Goal: Information Seeking & Learning: Learn about a topic

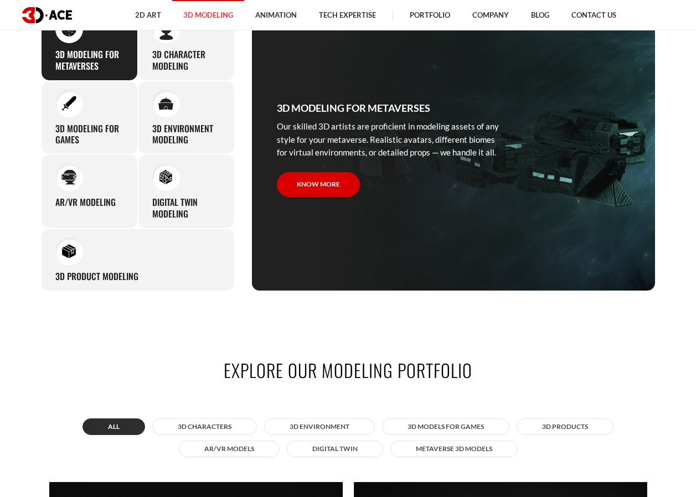
scroll to position [554, 0]
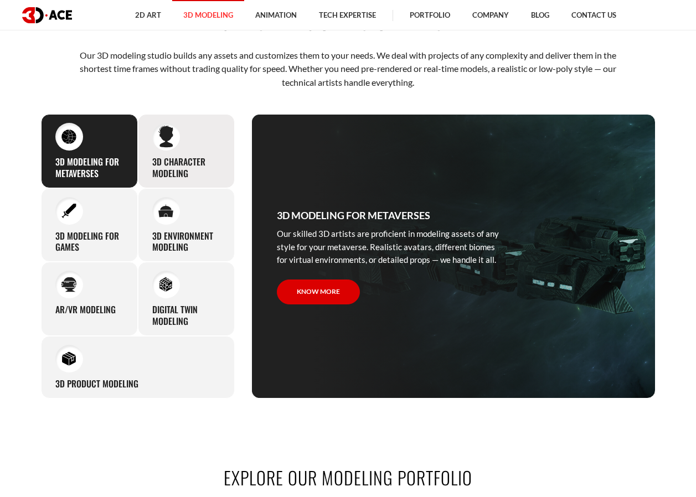
click at [177, 153] on div "3D character modeling We are fond of making memorable characters that captivate…" at bounding box center [186, 151] width 97 height 74
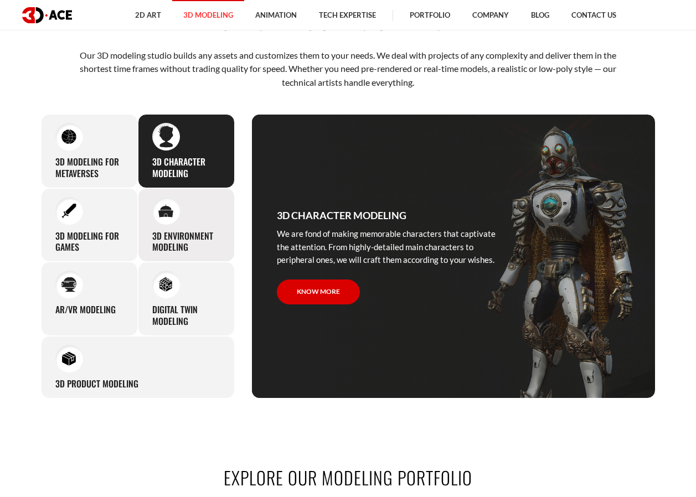
click at [174, 206] on div at bounding box center [166, 211] width 28 height 28
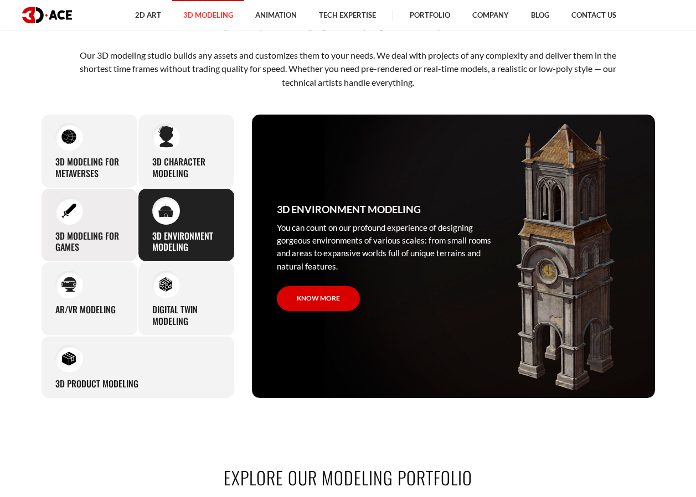
click at [108, 218] on div "3D modeling for games The eye-catching 3D characters, assets, and environments …" at bounding box center [89, 225] width 97 height 74
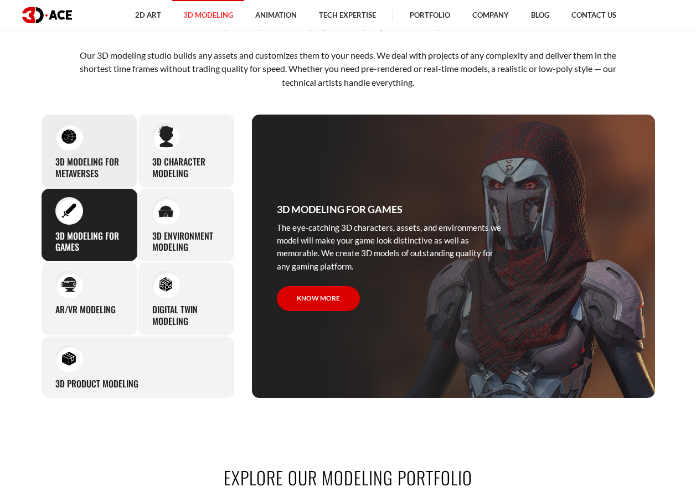
click at [102, 160] on h3 "3D Modeling for Metaverses" at bounding box center [89, 167] width 68 height 23
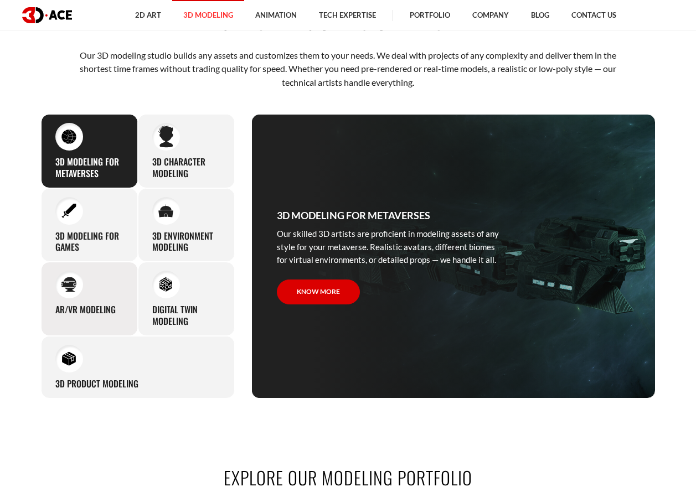
click at [99, 277] on div "AR/VR modeling Our custom 3D modeling company makes use of all the experience a…" at bounding box center [89, 299] width 97 height 74
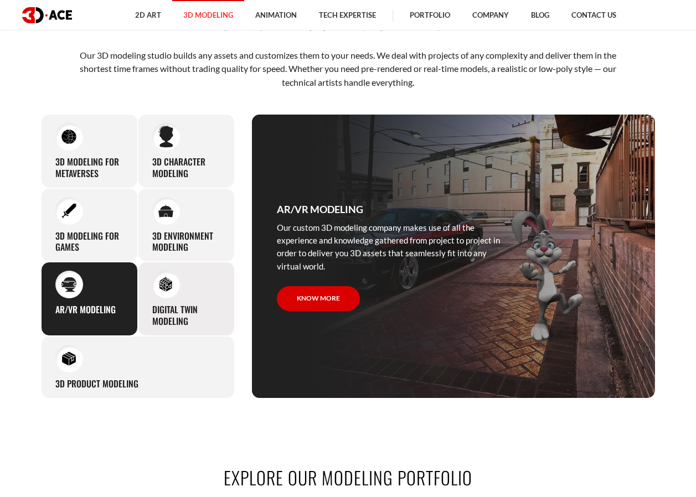
click at [177, 291] on div at bounding box center [166, 285] width 28 height 28
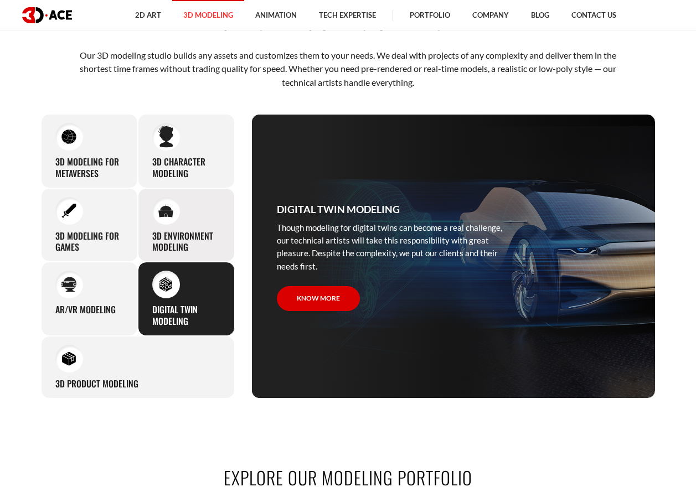
click at [177, 230] on h3 "3D environment modeling" at bounding box center [186, 241] width 68 height 23
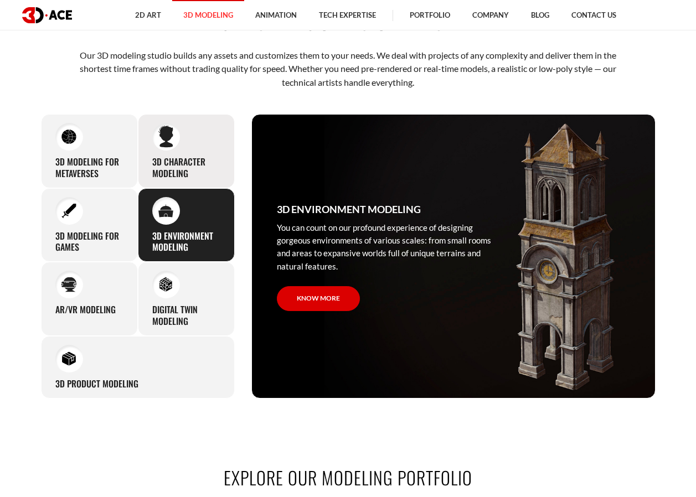
click at [188, 163] on h3 "3D character modeling" at bounding box center [186, 167] width 68 height 23
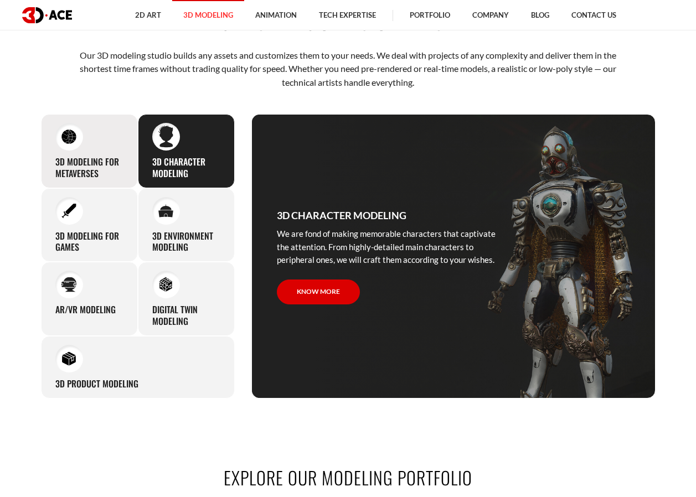
click at [100, 161] on h3 "3D Modeling for Metaverses" at bounding box center [89, 167] width 68 height 23
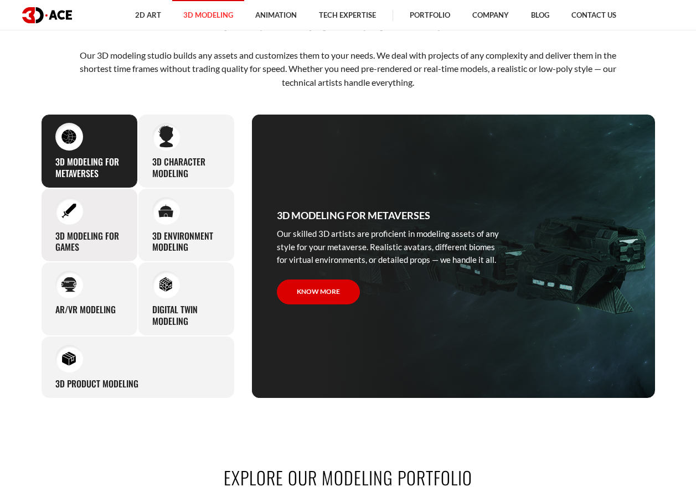
click at [99, 220] on div "3D modeling for games The eye-catching 3D characters, assets, and environments …" at bounding box center [89, 225] width 97 height 74
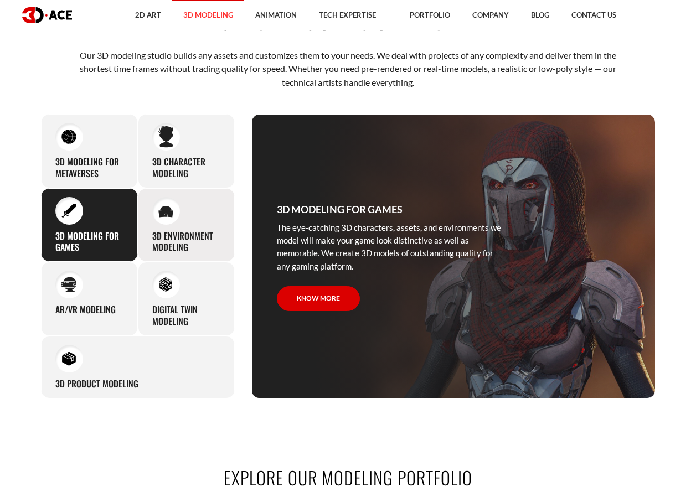
click at [176, 227] on div "3D environment modeling You can count on our profound experience of designing g…" at bounding box center [186, 225] width 97 height 74
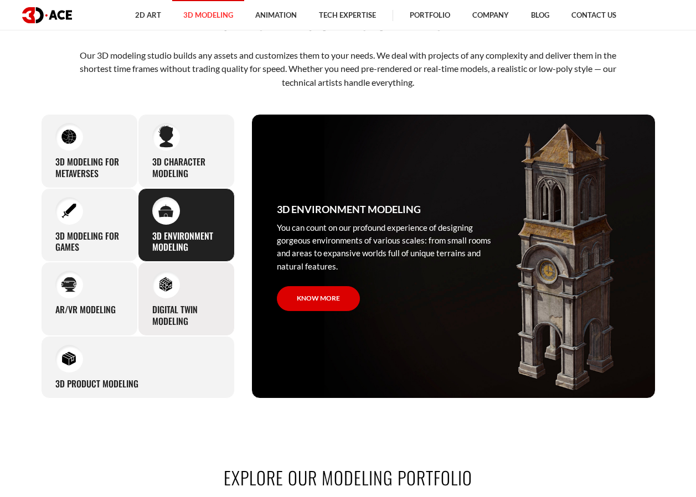
click at [186, 295] on div "Digital Twin modeling Though modeling for digital twins can become a real chall…" at bounding box center [186, 299] width 97 height 74
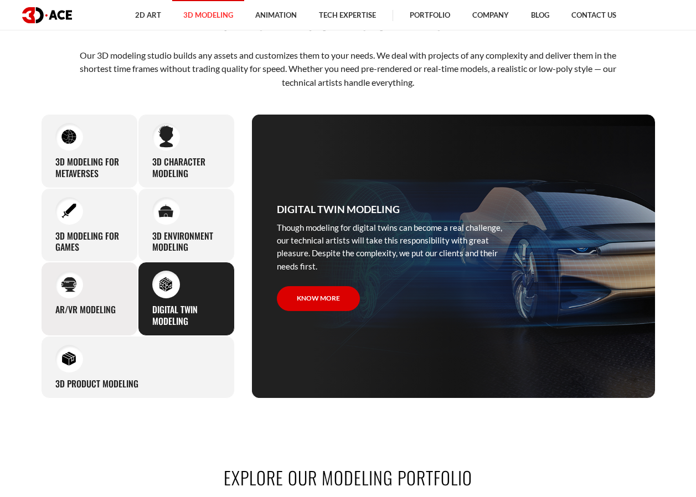
click at [112, 301] on div "AR/VR modeling Our custom 3D modeling company makes use of all the experience a…" at bounding box center [89, 299] width 97 height 74
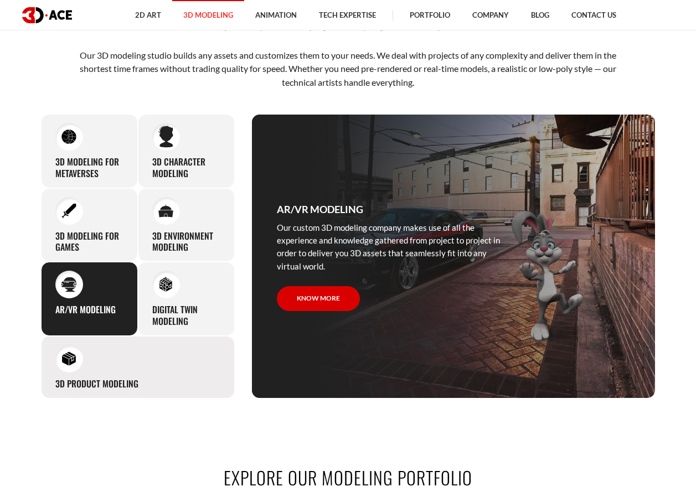
click at [110, 365] on div "3D Product Modeling Experienced professionals at 3D-Ace are capable of modeling…" at bounding box center [138, 367] width 194 height 63
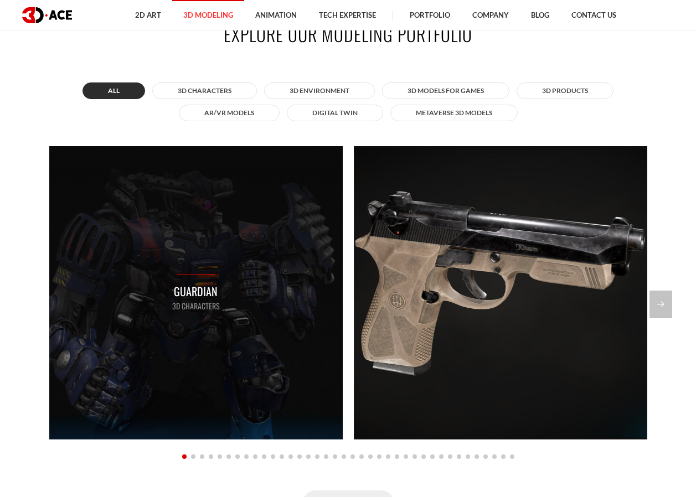
scroll to position [997, 0]
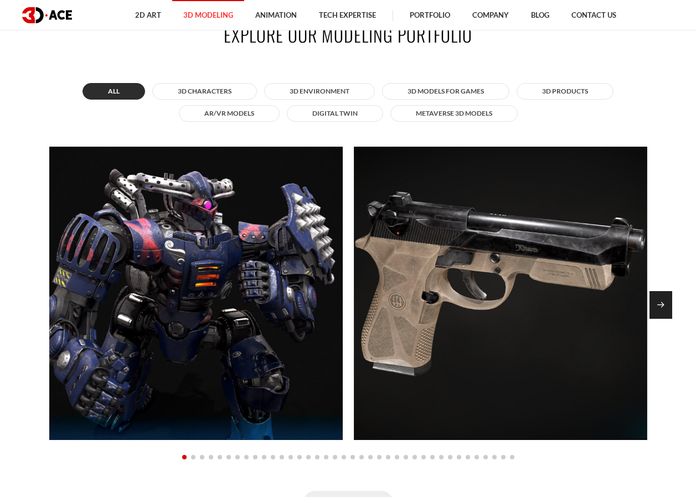
click at [664, 308] on div "Next slide" at bounding box center [661, 305] width 23 height 28
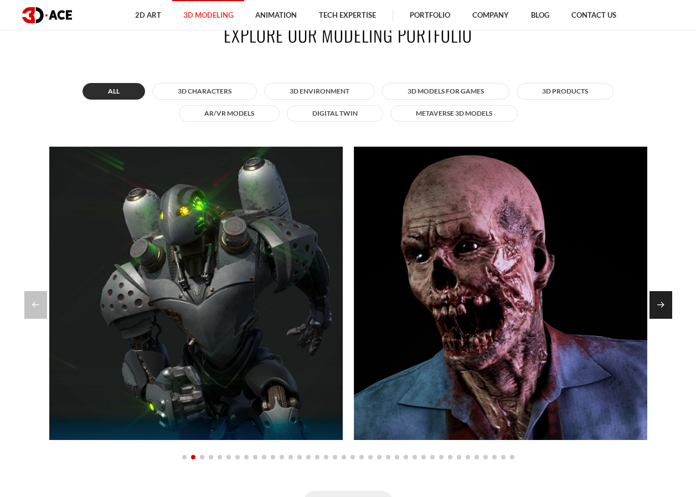
click at [664, 308] on div "Next slide" at bounding box center [661, 305] width 23 height 28
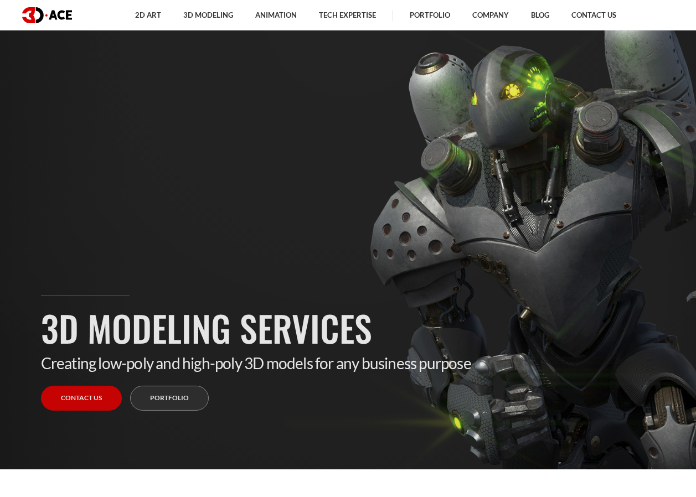
scroll to position [0, 0]
